Goal: Task Accomplishment & Management: Manage account settings

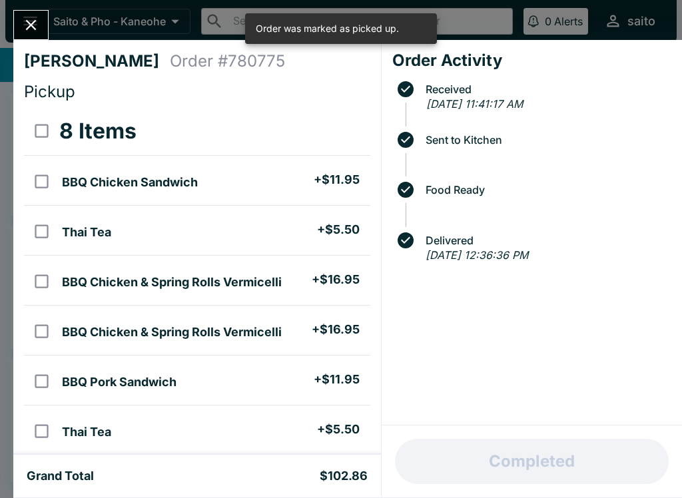
click at [53, 17] on div "Rob Salyer Order # 780775 Pickup 8 Items BBQ Chicken Sandwich + $11.95 Thai Tea…" at bounding box center [341, 249] width 682 height 498
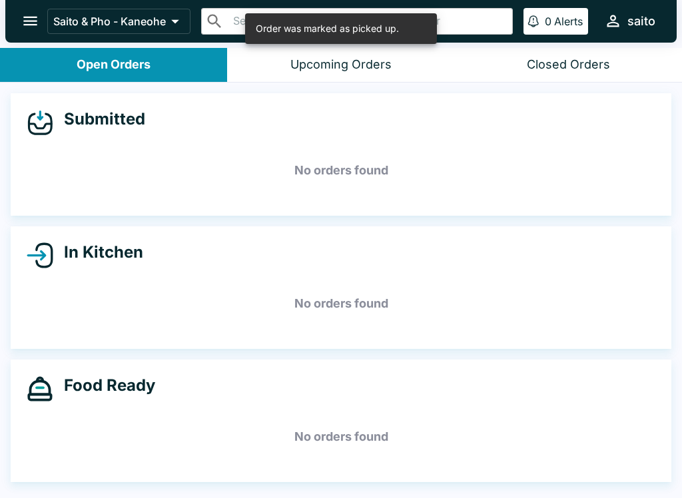
click at [20, 15] on button "open drawer" at bounding box center [30, 21] width 34 height 34
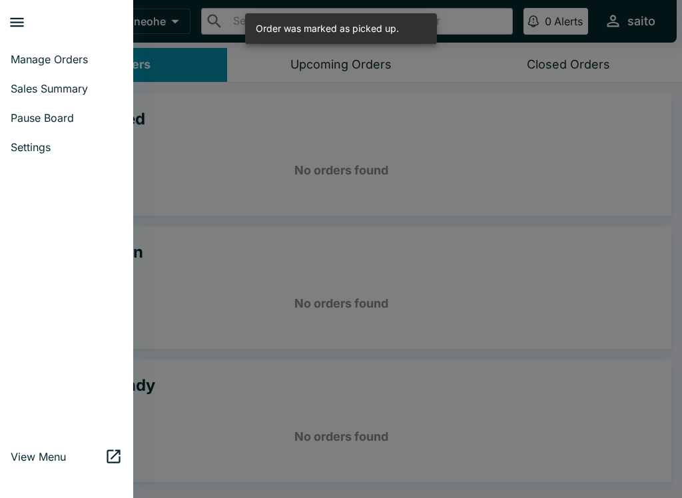
click at [238, 166] on div at bounding box center [341, 249] width 682 height 498
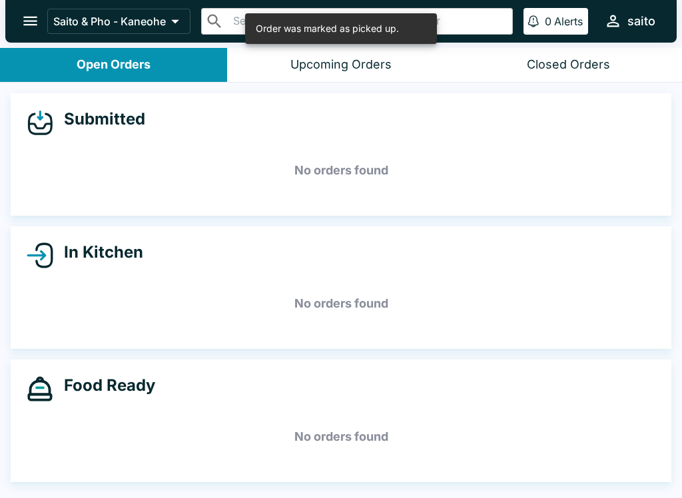
click at [37, 18] on icon "open drawer" at bounding box center [30, 21] width 14 height 9
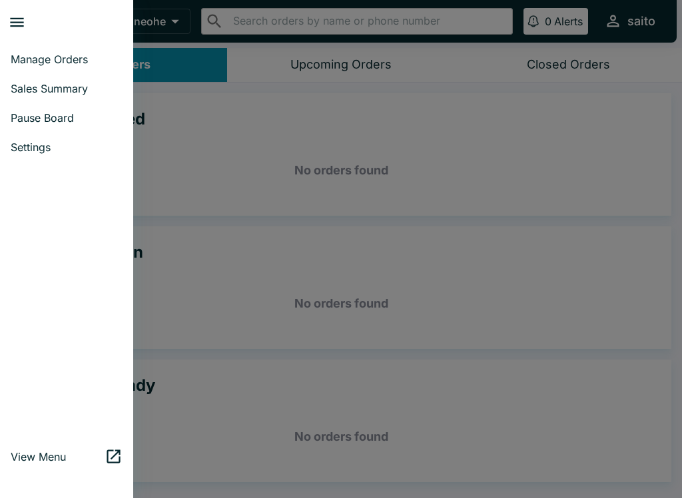
click at [43, 127] on link "Pause Board" at bounding box center [66, 117] width 133 height 29
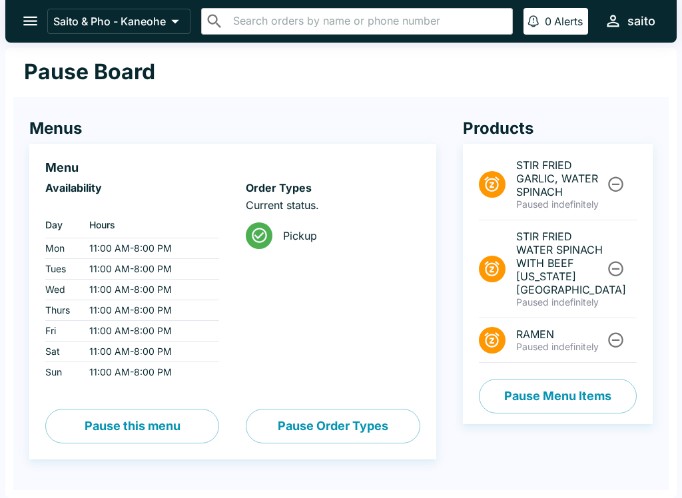
click at [615, 262] on icon "Unpause" at bounding box center [615, 269] width 15 height 15
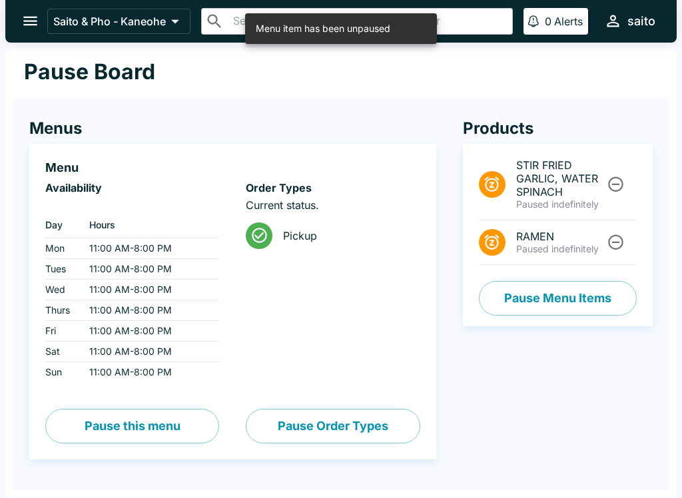
click at [613, 174] on button "Unpause" at bounding box center [615, 184] width 25 height 25
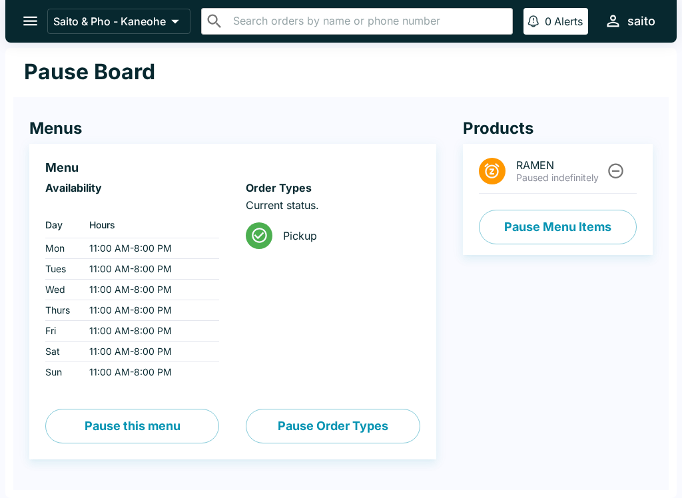
click at [31, 32] on button "open drawer" at bounding box center [30, 21] width 34 height 34
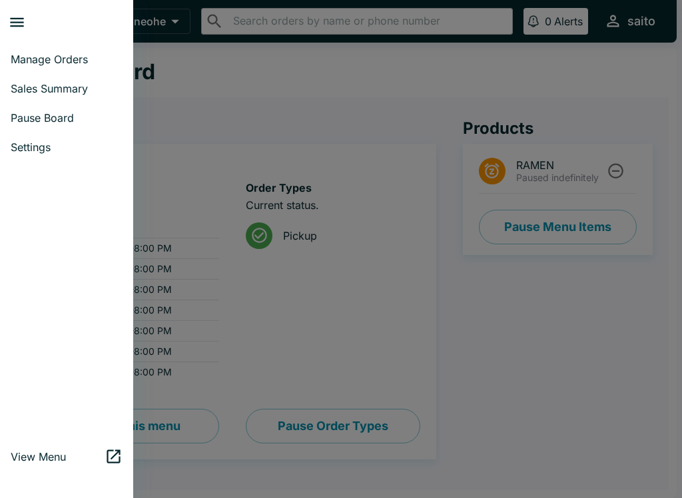
click at [43, 58] on span "Manage Orders" at bounding box center [67, 59] width 112 height 13
